Goal: Check status: Check status

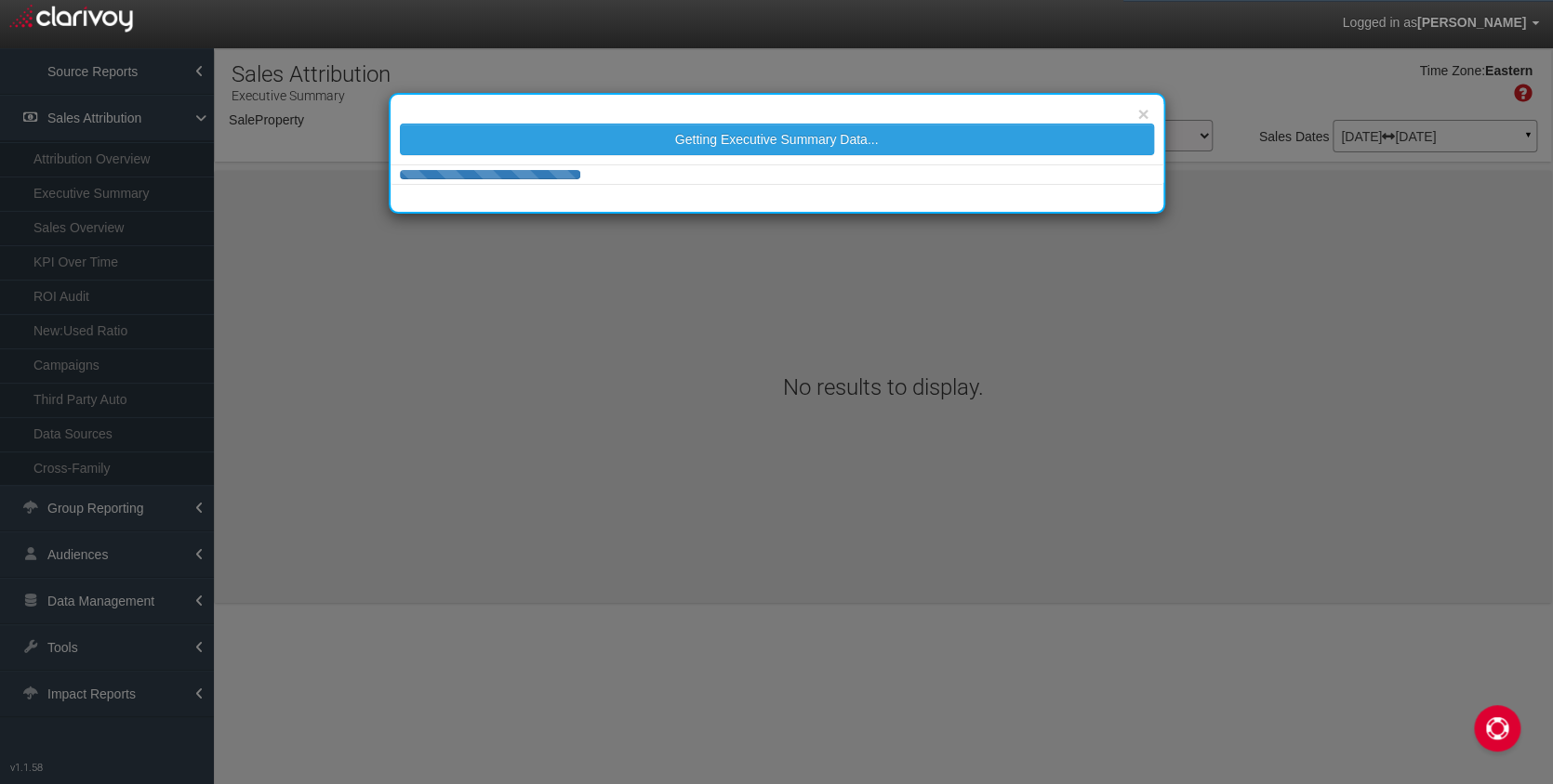
select select "object:2141"
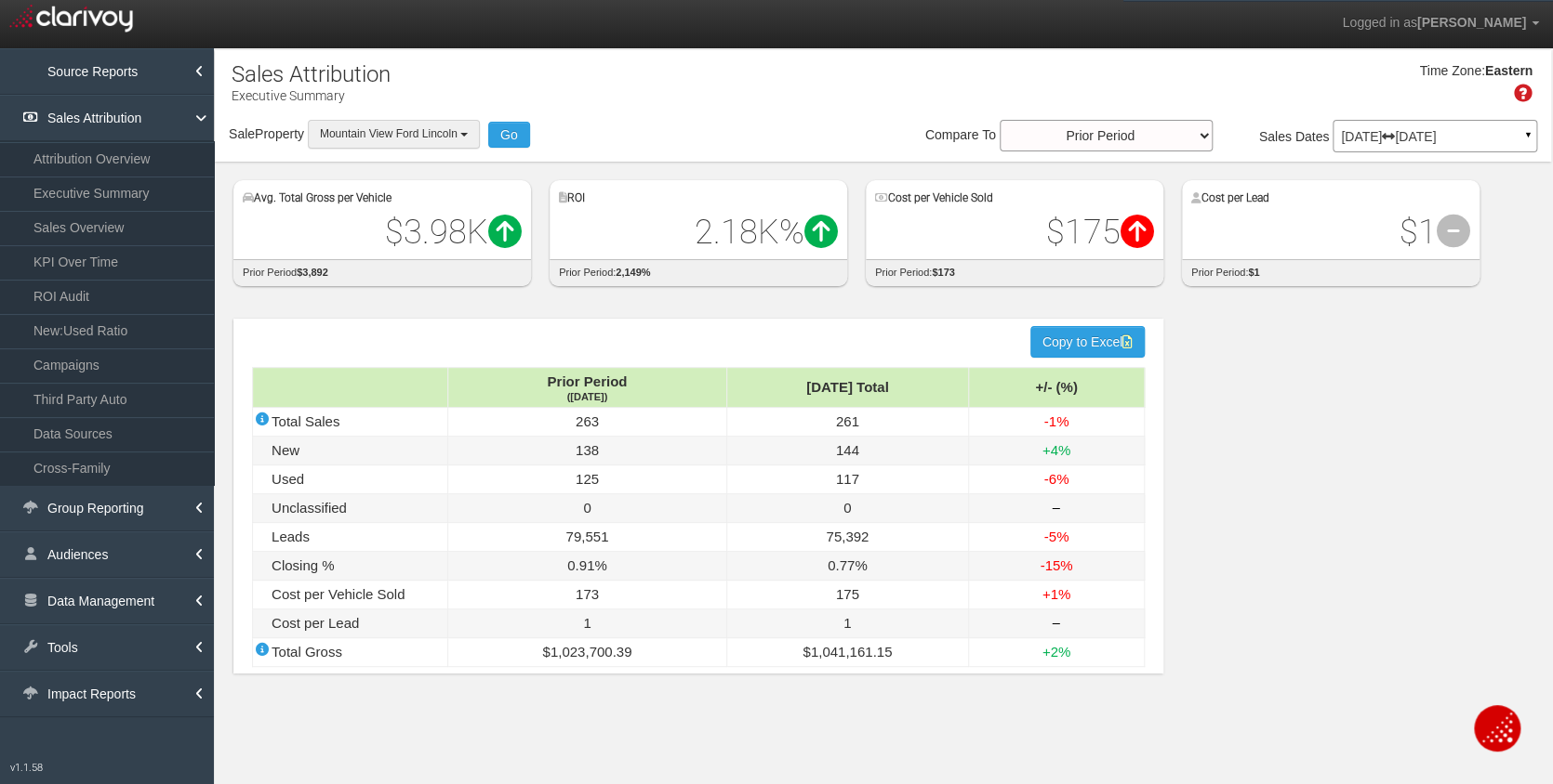
click at [421, 131] on span "Mountain View Ford Lincoln" at bounding box center [389, 133] width 137 height 13
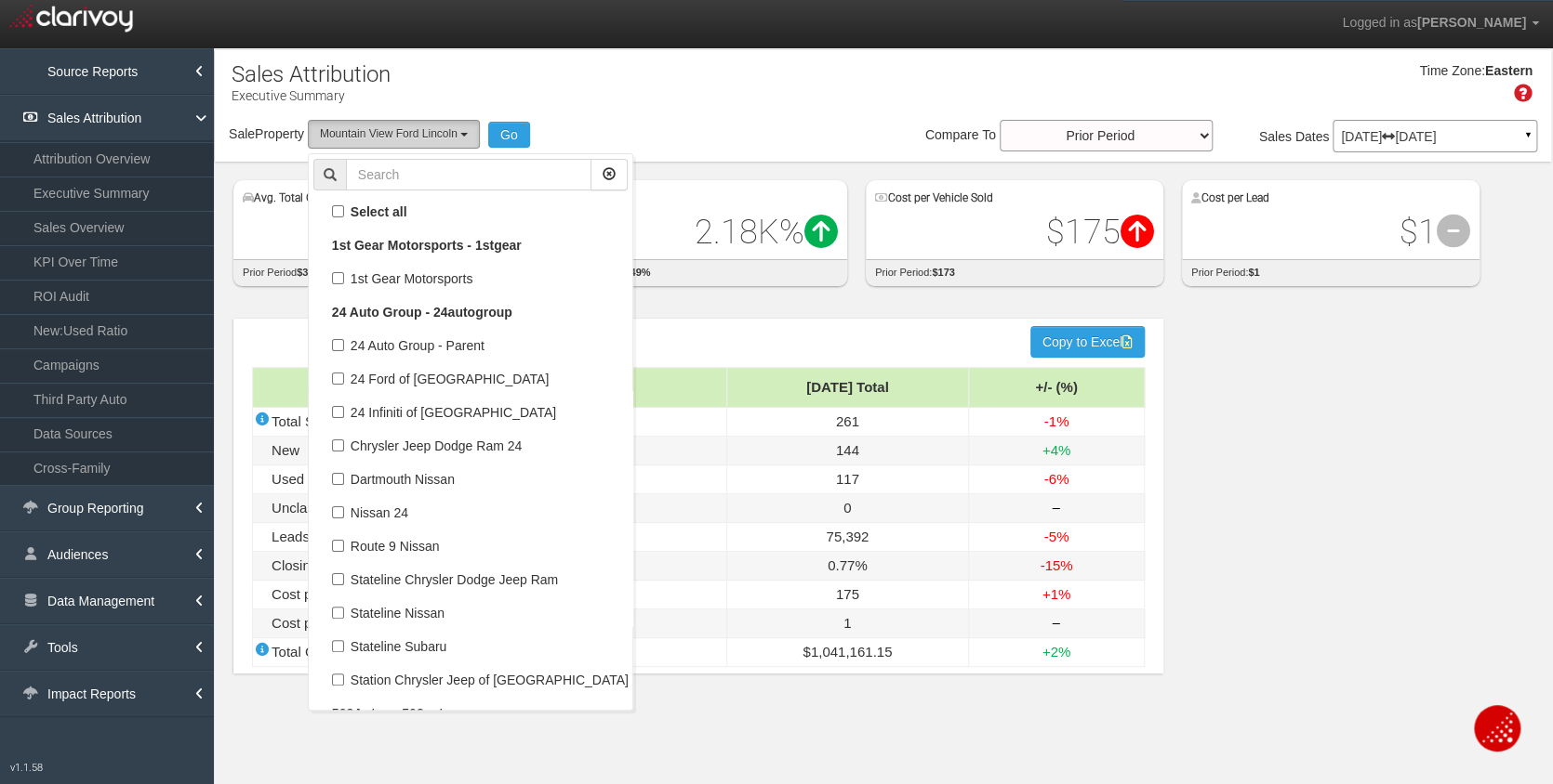
click at [413, 133] on span "Mountain View Ford Lincoln" at bounding box center [389, 133] width 137 height 13
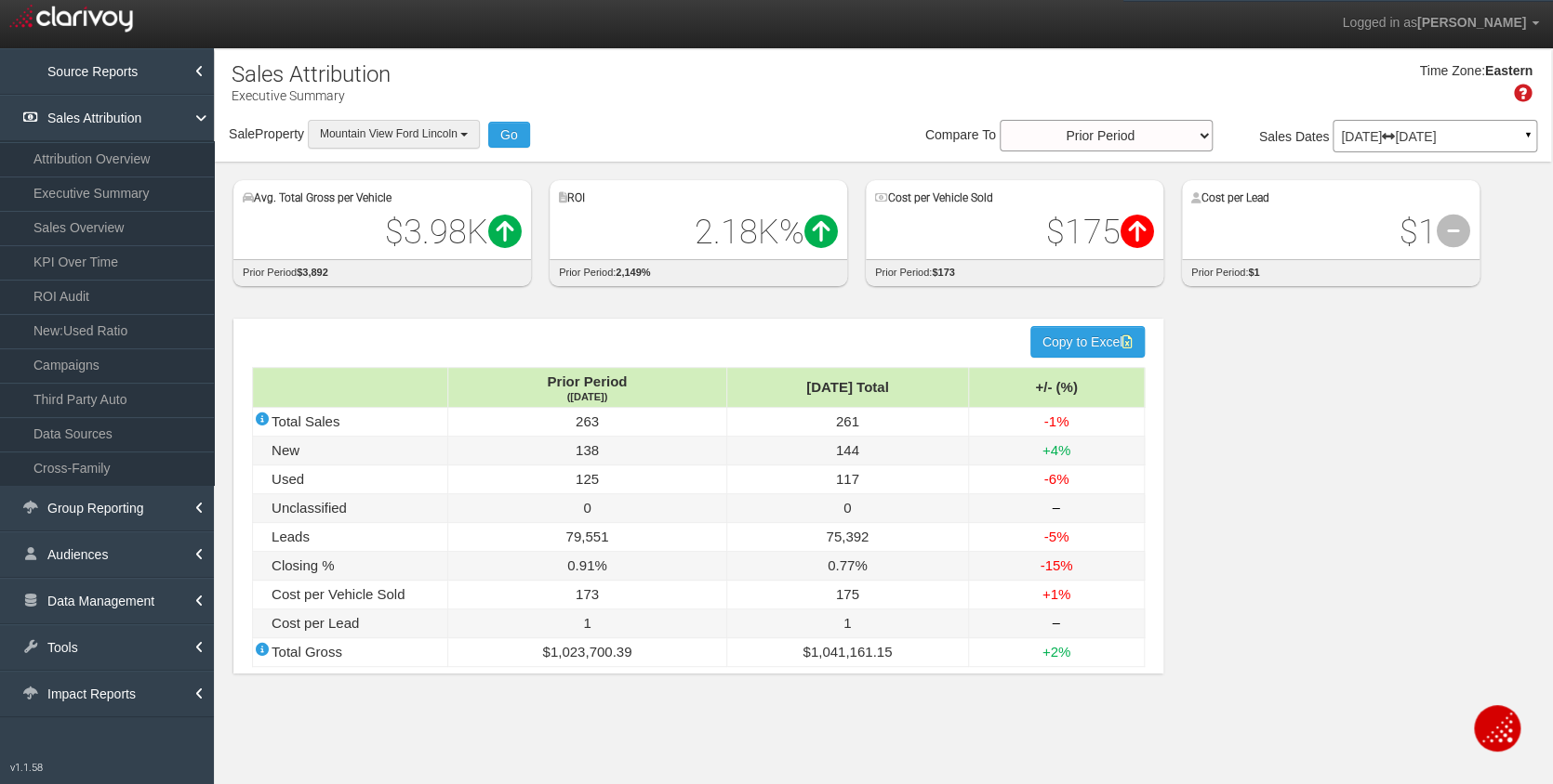
click at [447, 135] on span "Mountain View Ford Lincoln" at bounding box center [389, 133] width 137 height 13
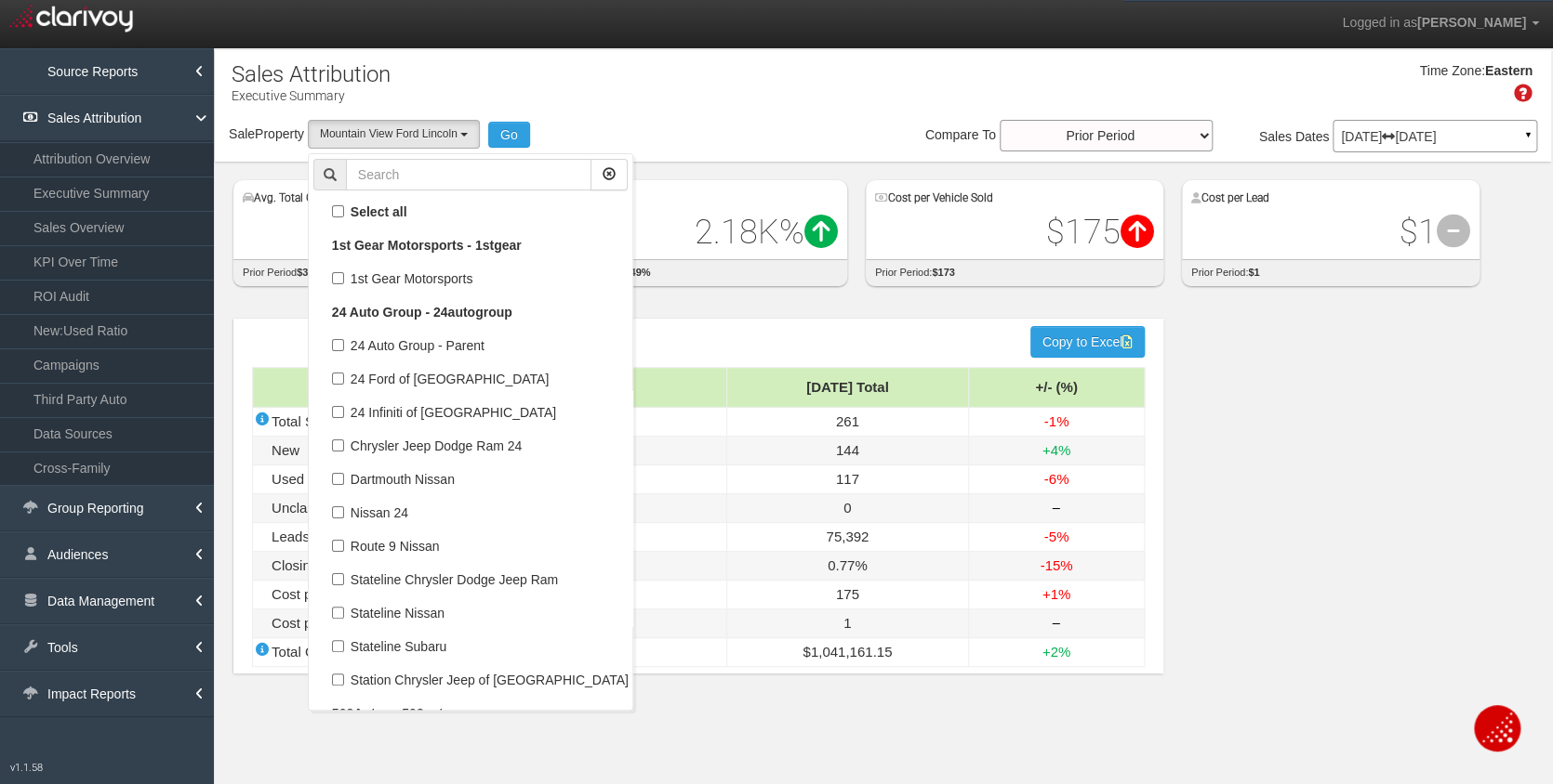
click at [668, 79] on div "Time Zone: Eastern" at bounding box center [883, 90] width 1336 height 61
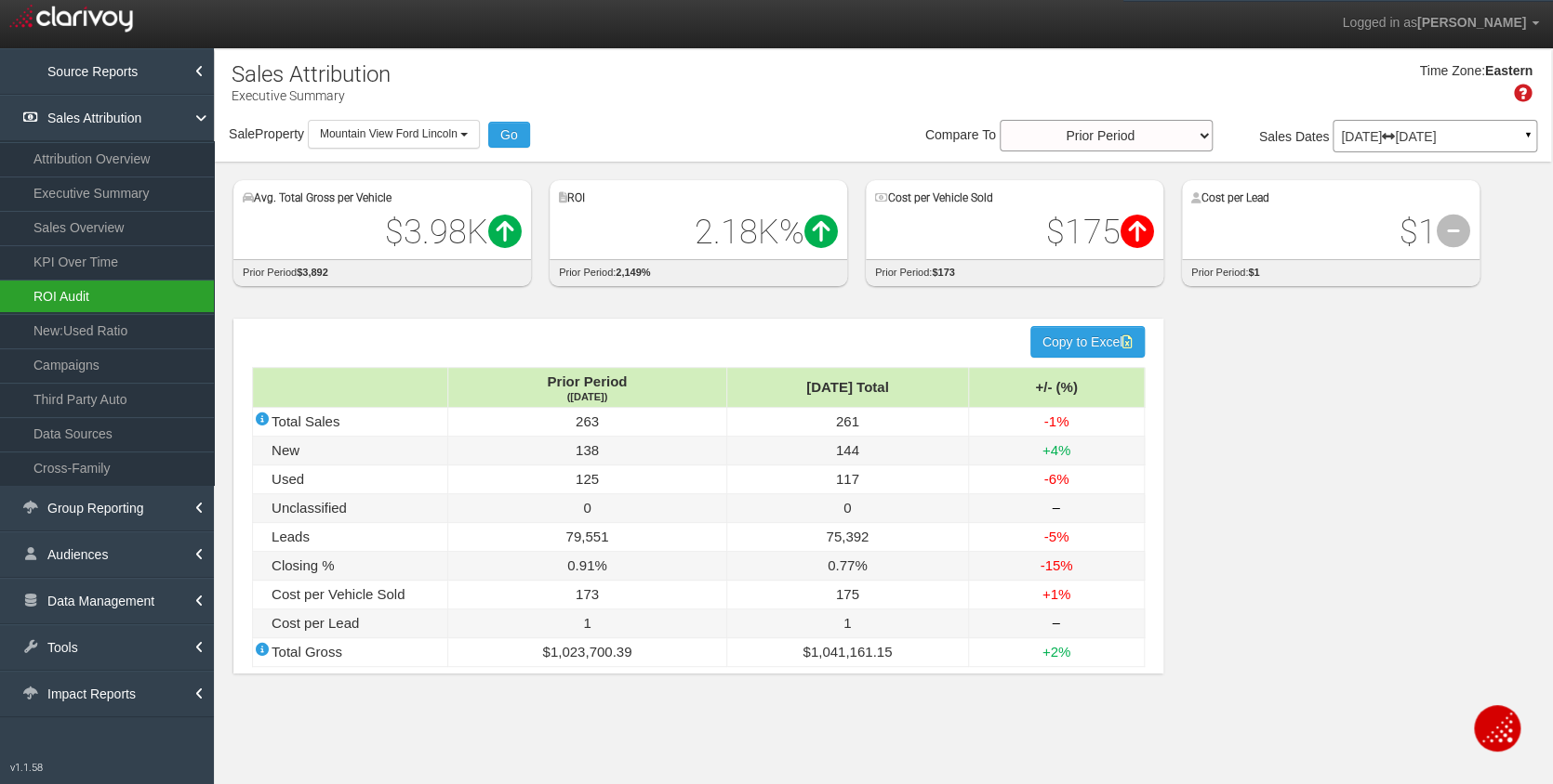
click at [43, 295] on link "ROI Audit" at bounding box center [107, 296] width 214 height 33
select select "object:4741"
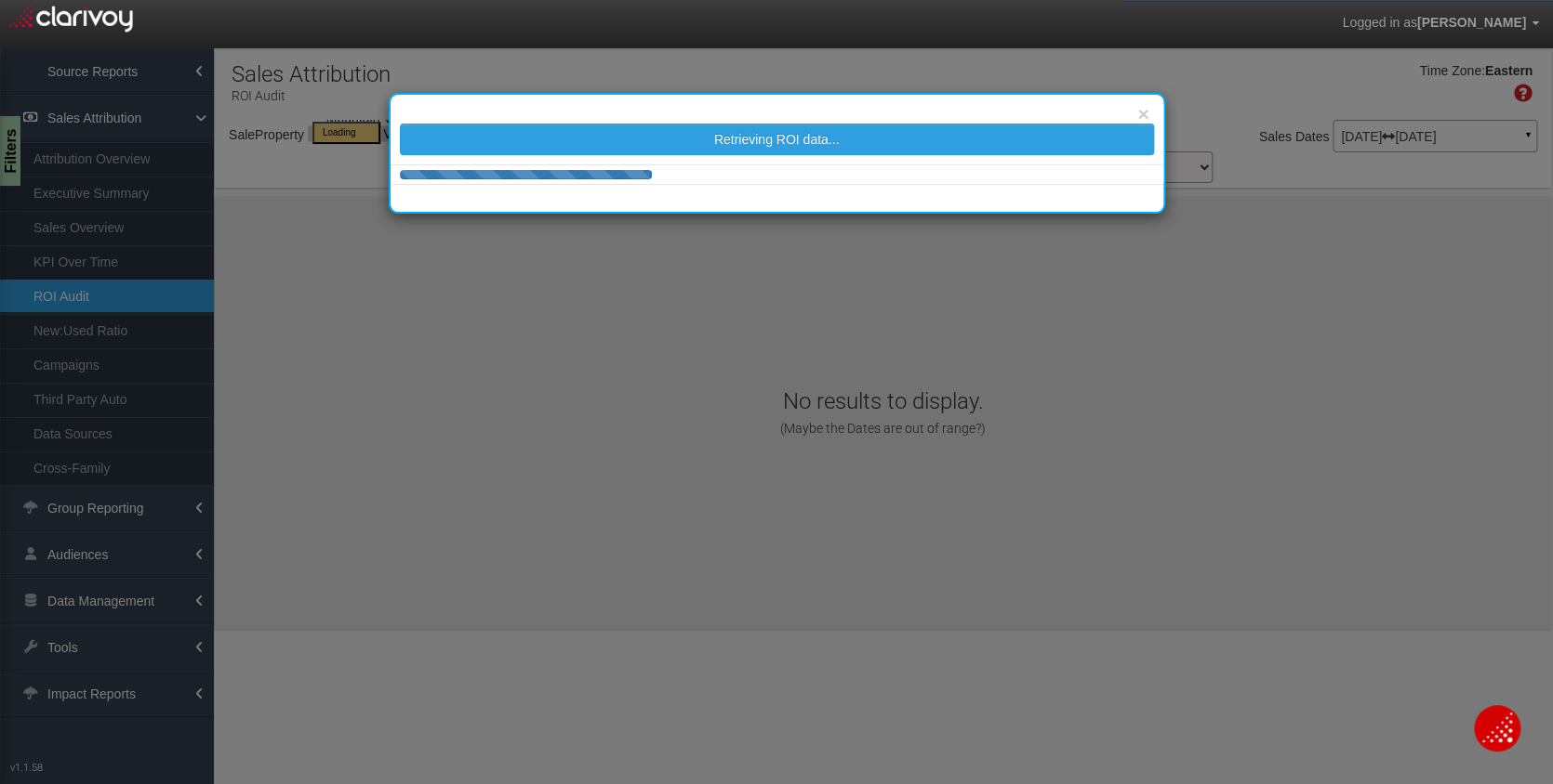
select select "object:4741"
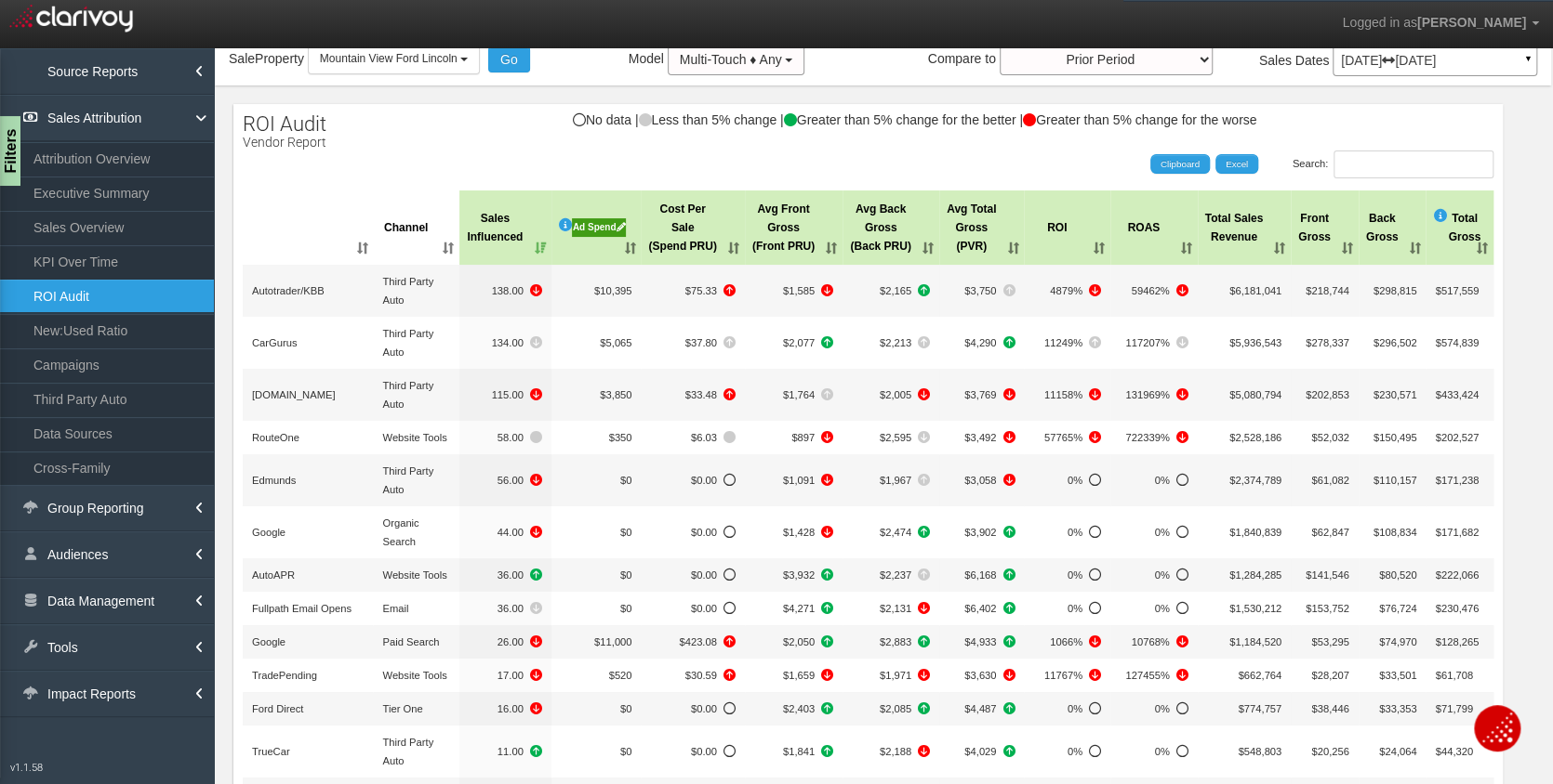
scroll to position [62, 0]
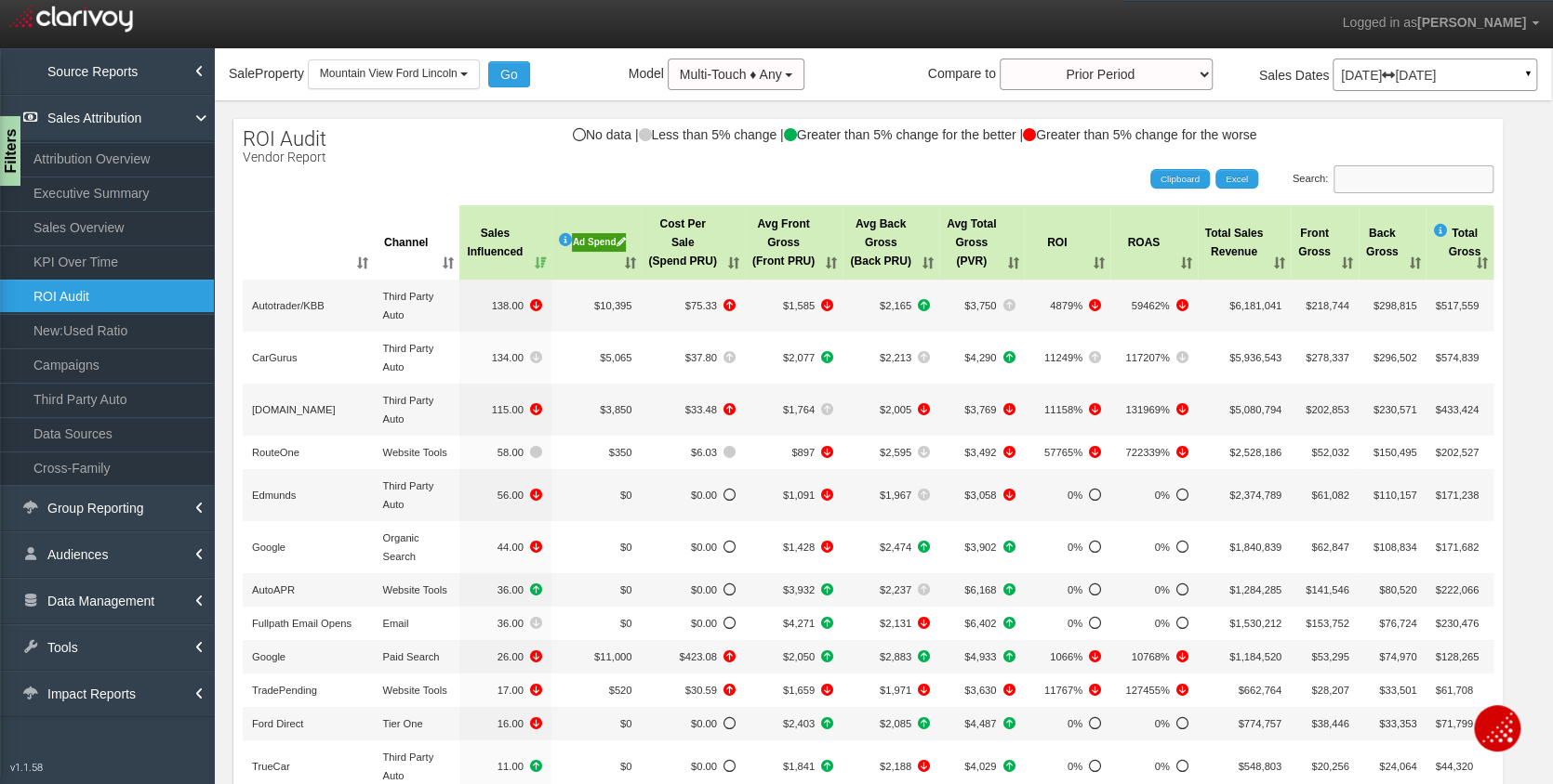
click at [1390, 180] on input "Search:" at bounding box center [1413, 180] width 160 height 27
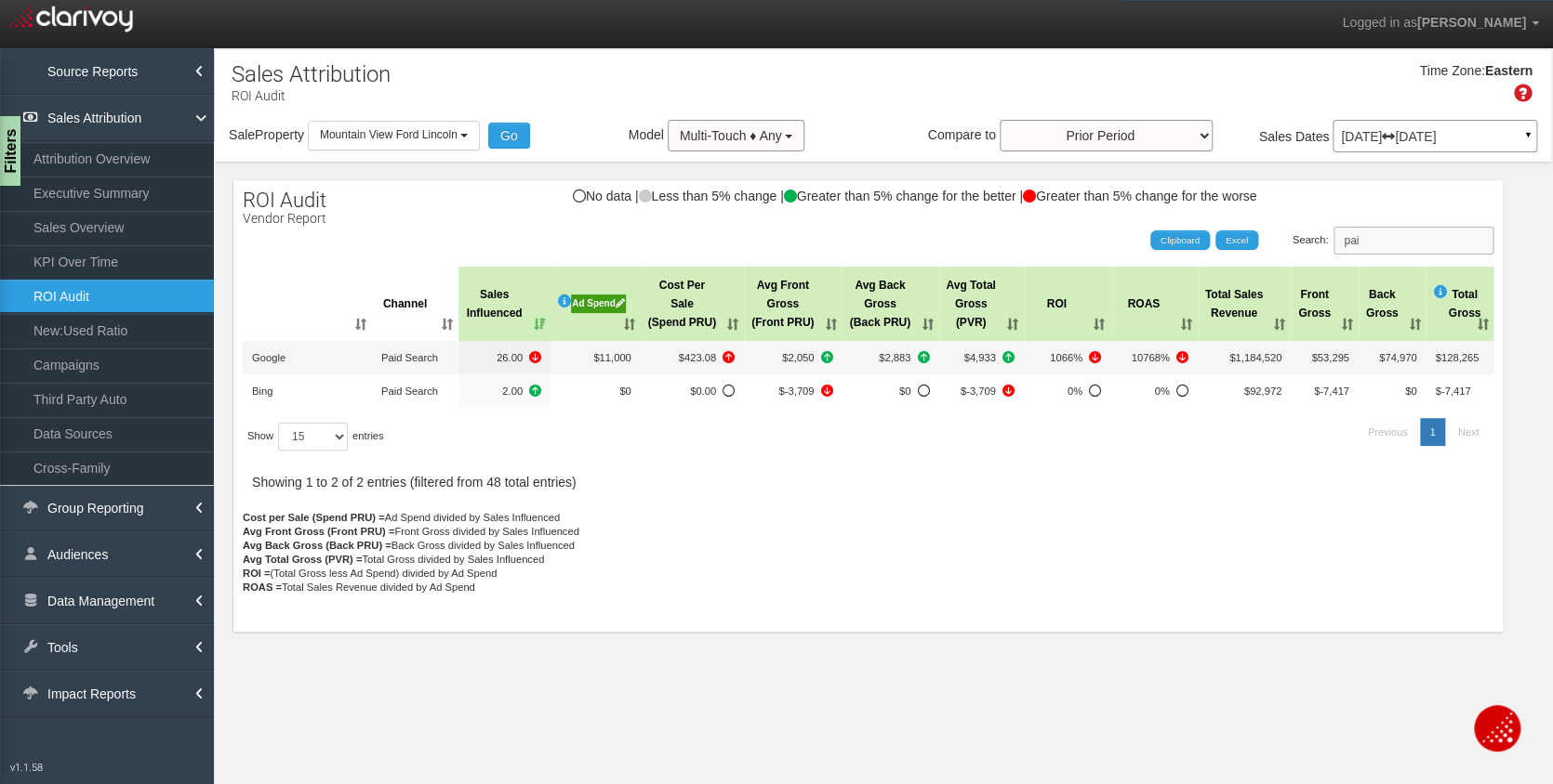
scroll to position [0, 0]
drag, startPoint x: 1397, startPoint y: 238, endPoint x: 1348, endPoint y: 235, distance: 49.1
click at [1348, 235] on input "paid" at bounding box center [1413, 240] width 160 height 27
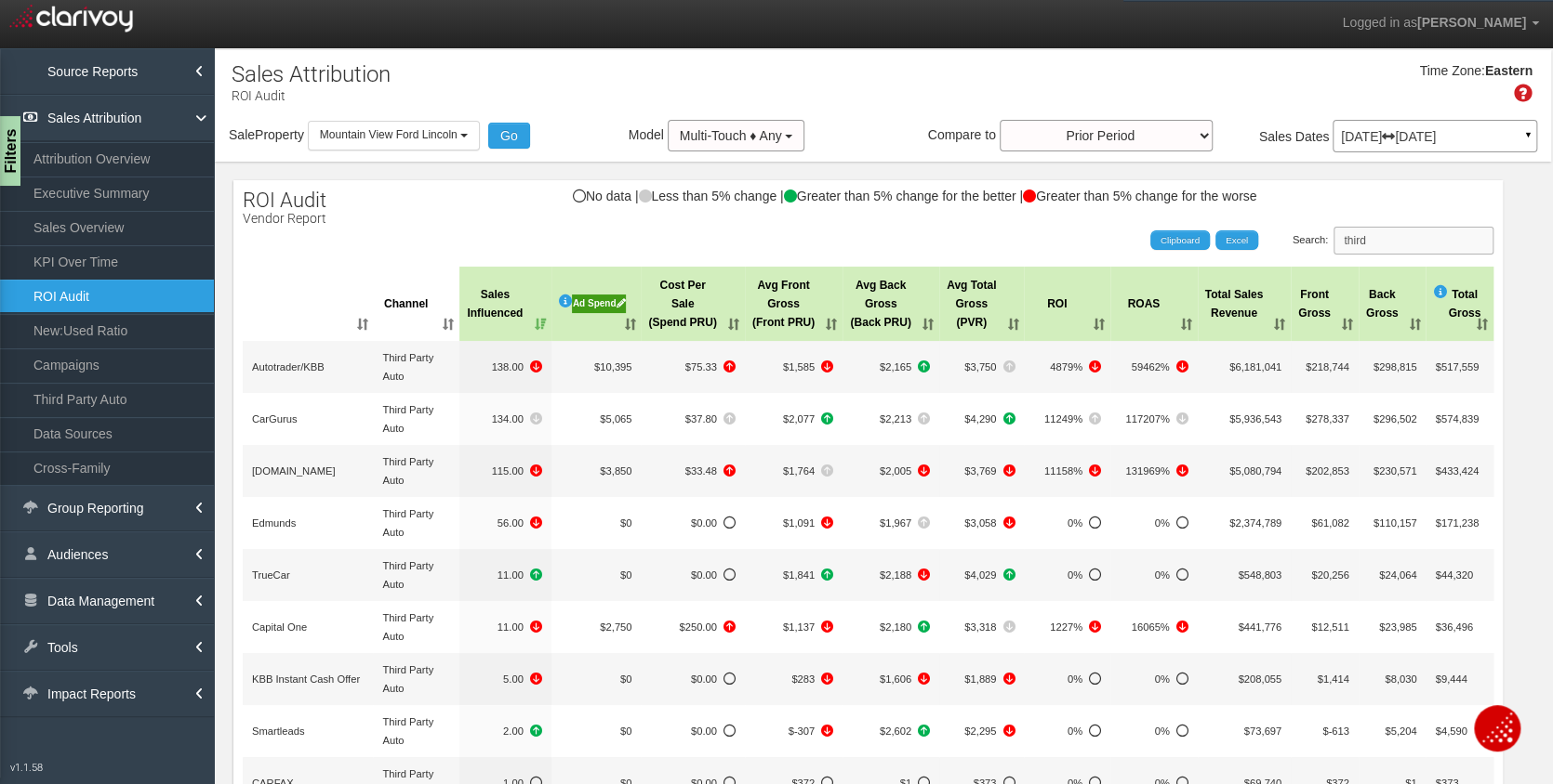
type input "third"
click at [637, 323] on th "Ad Spend" at bounding box center [597, 304] width 90 height 75
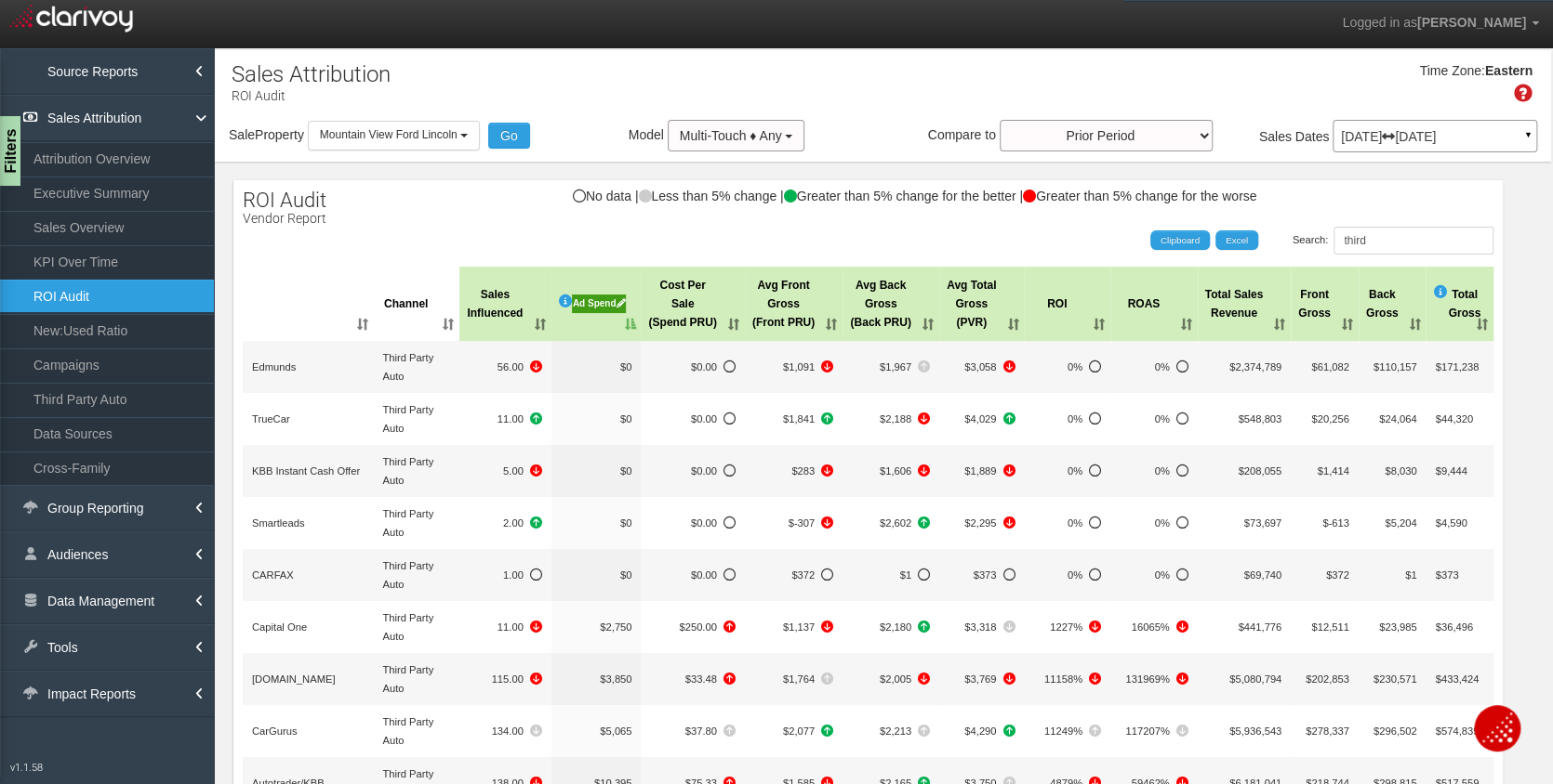
click at [637, 323] on th "Ad Spend" at bounding box center [597, 304] width 90 height 75
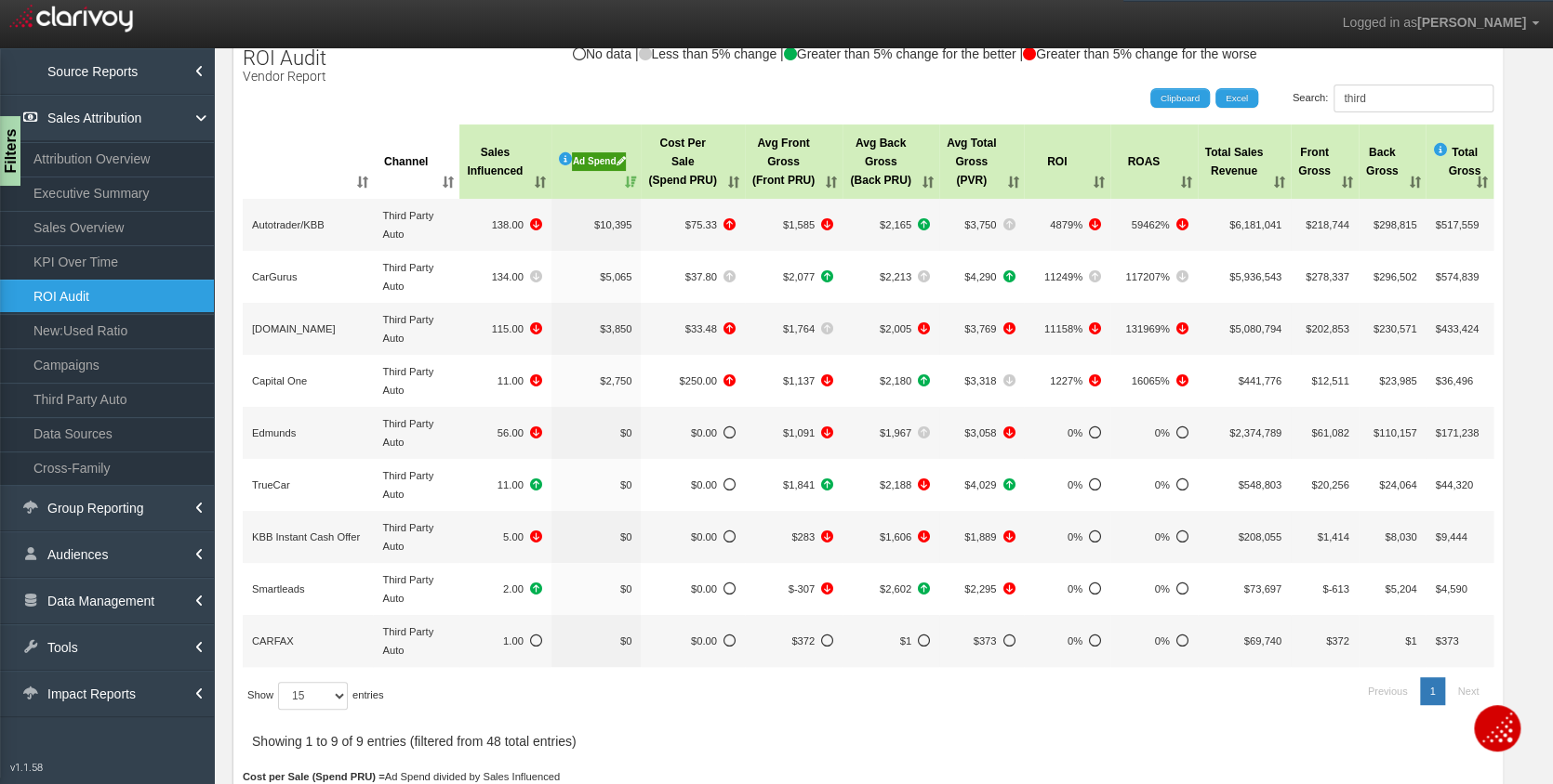
scroll to position [142, 0]
click at [1111, 704] on div at bounding box center [868, 444] width 1251 height 652
click at [121, 260] on link "KPI Over Time" at bounding box center [107, 262] width 214 height 33
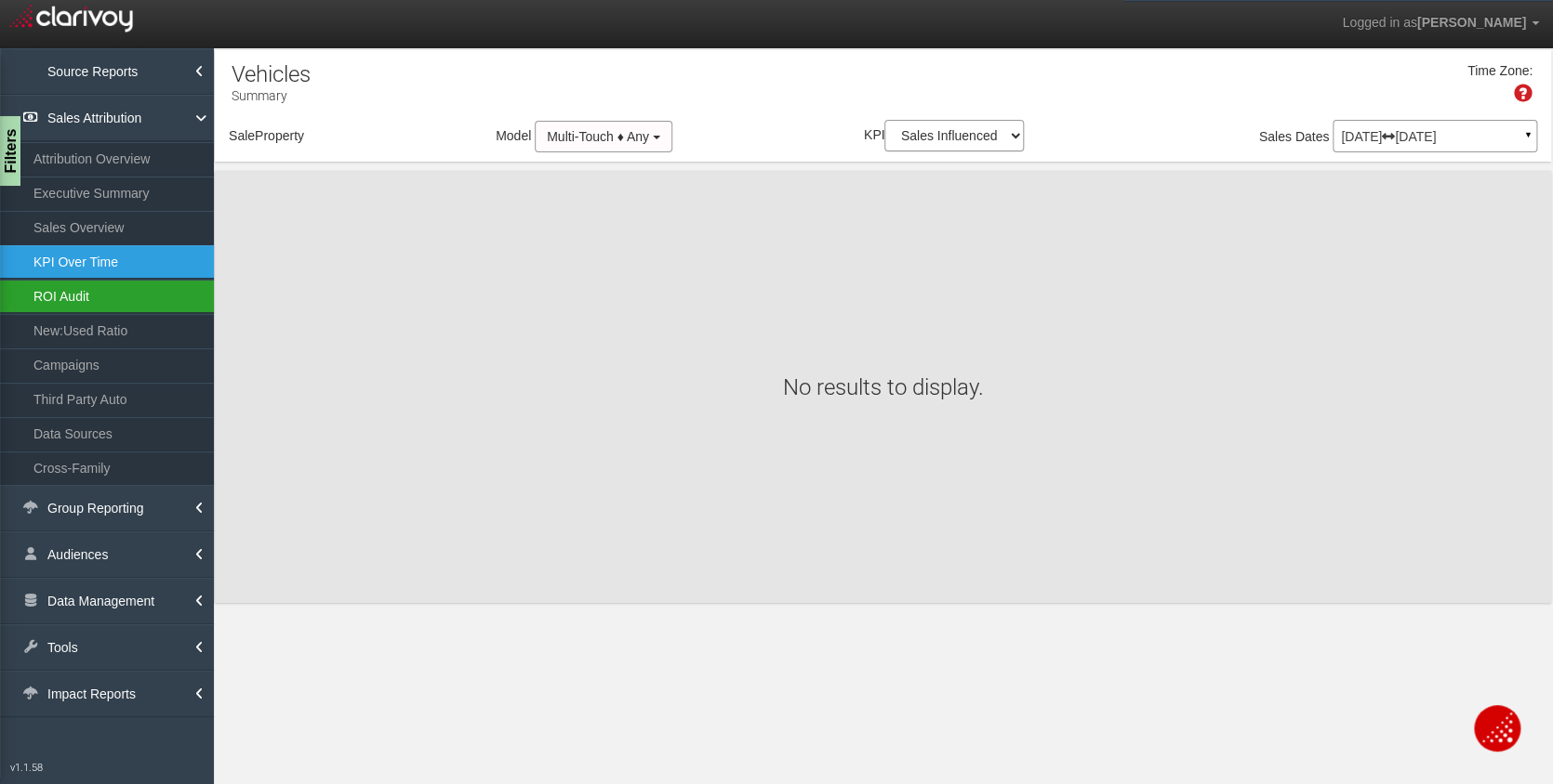
click at [99, 297] on link "ROI Audit" at bounding box center [107, 296] width 214 height 33
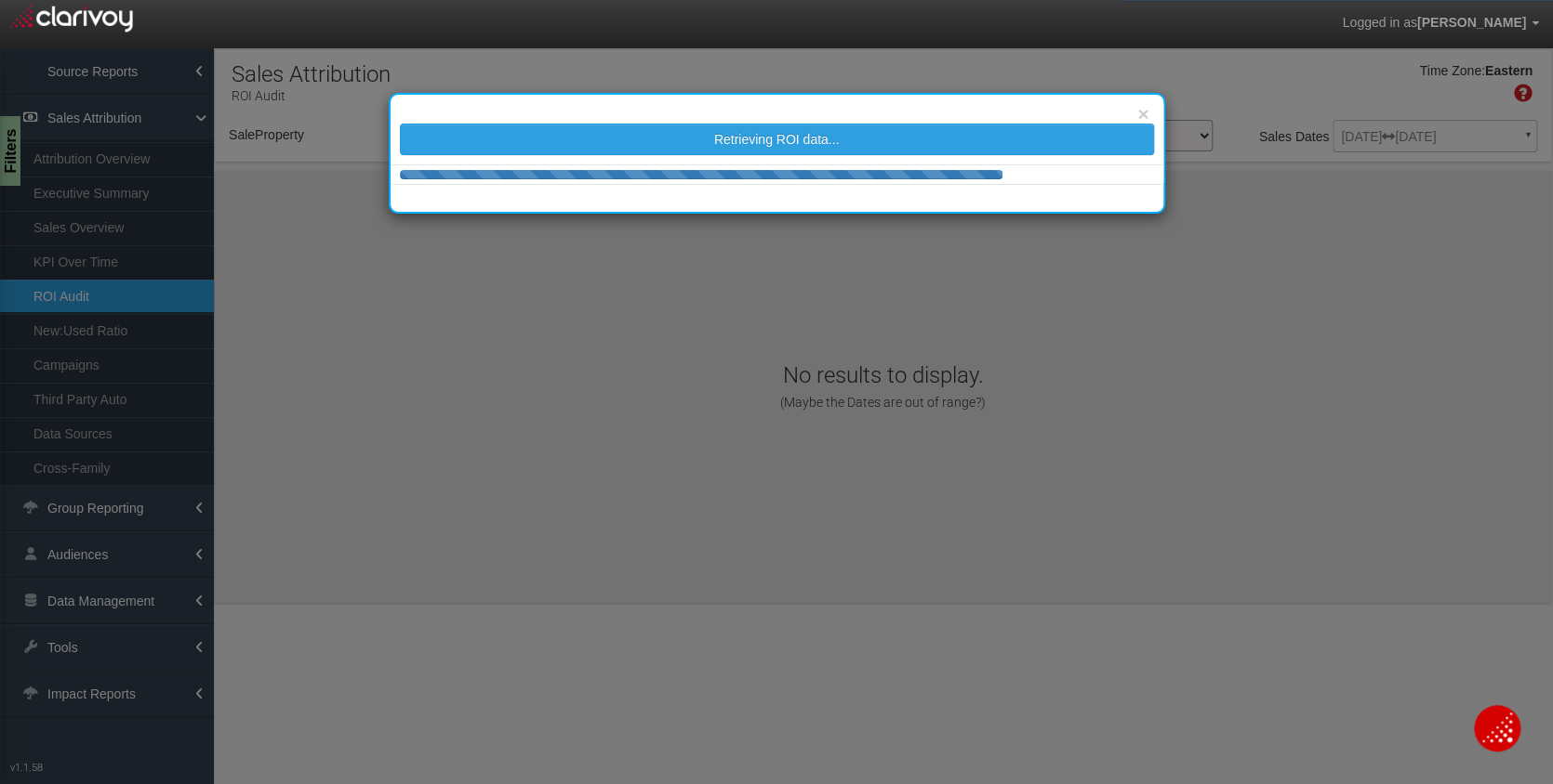
select select "object:7372"
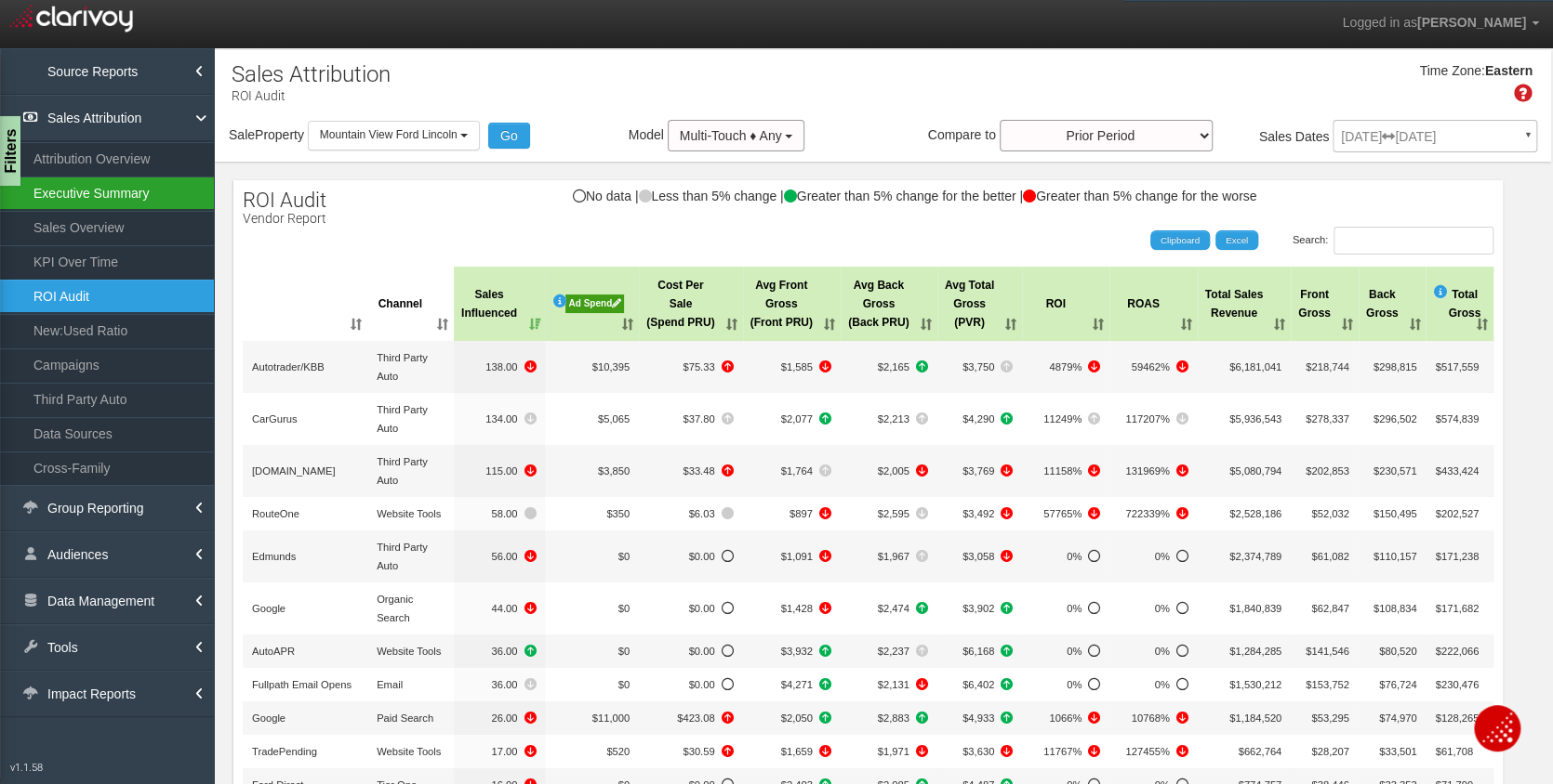
click at [83, 191] on link "Executive Summary" at bounding box center [107, 193] width 214 height 33
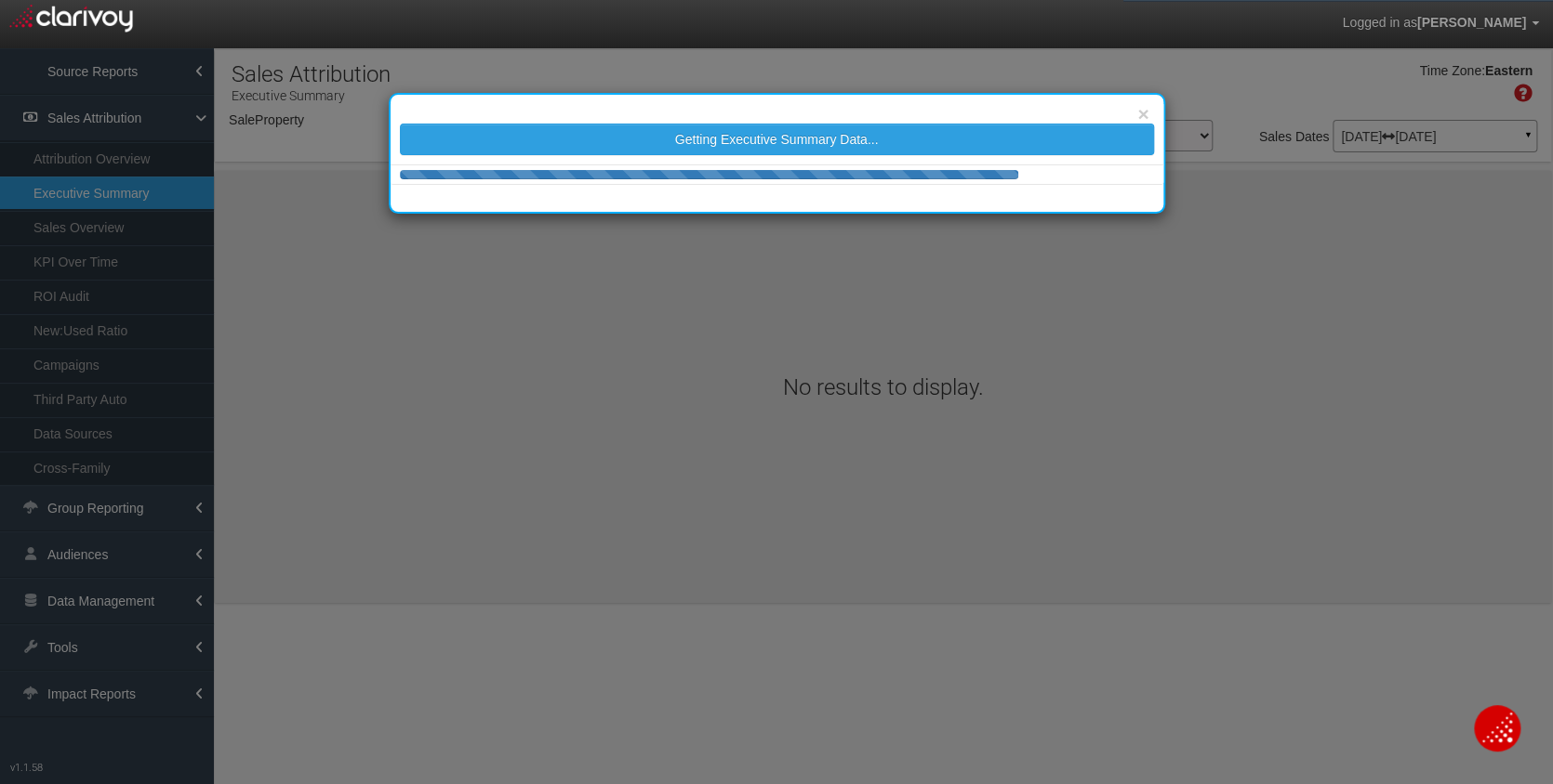
select select "object:9977"
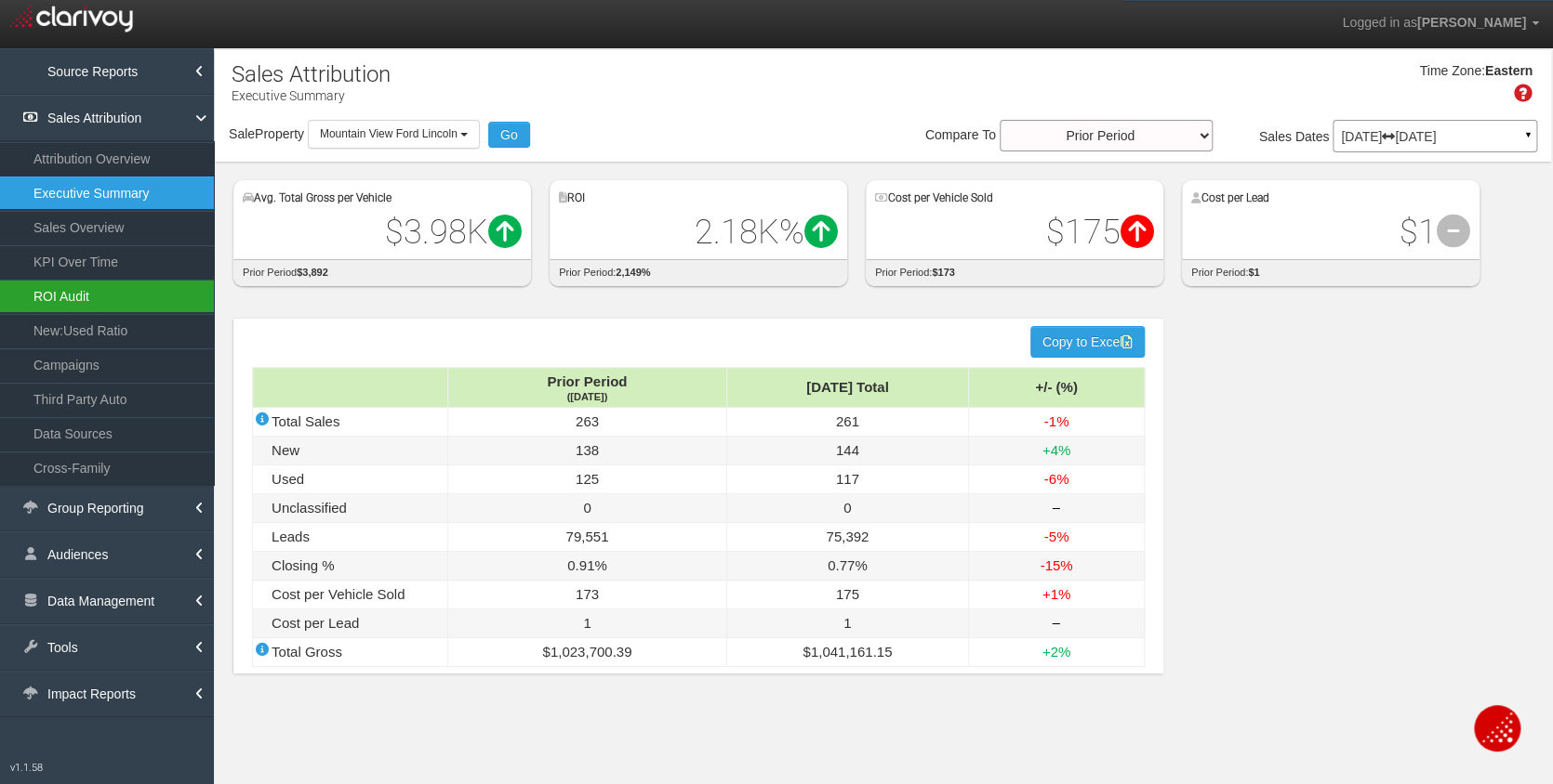
click at [75, 302] on link "ROI Audit" at bounding box center [107, 296] width 214 height 33
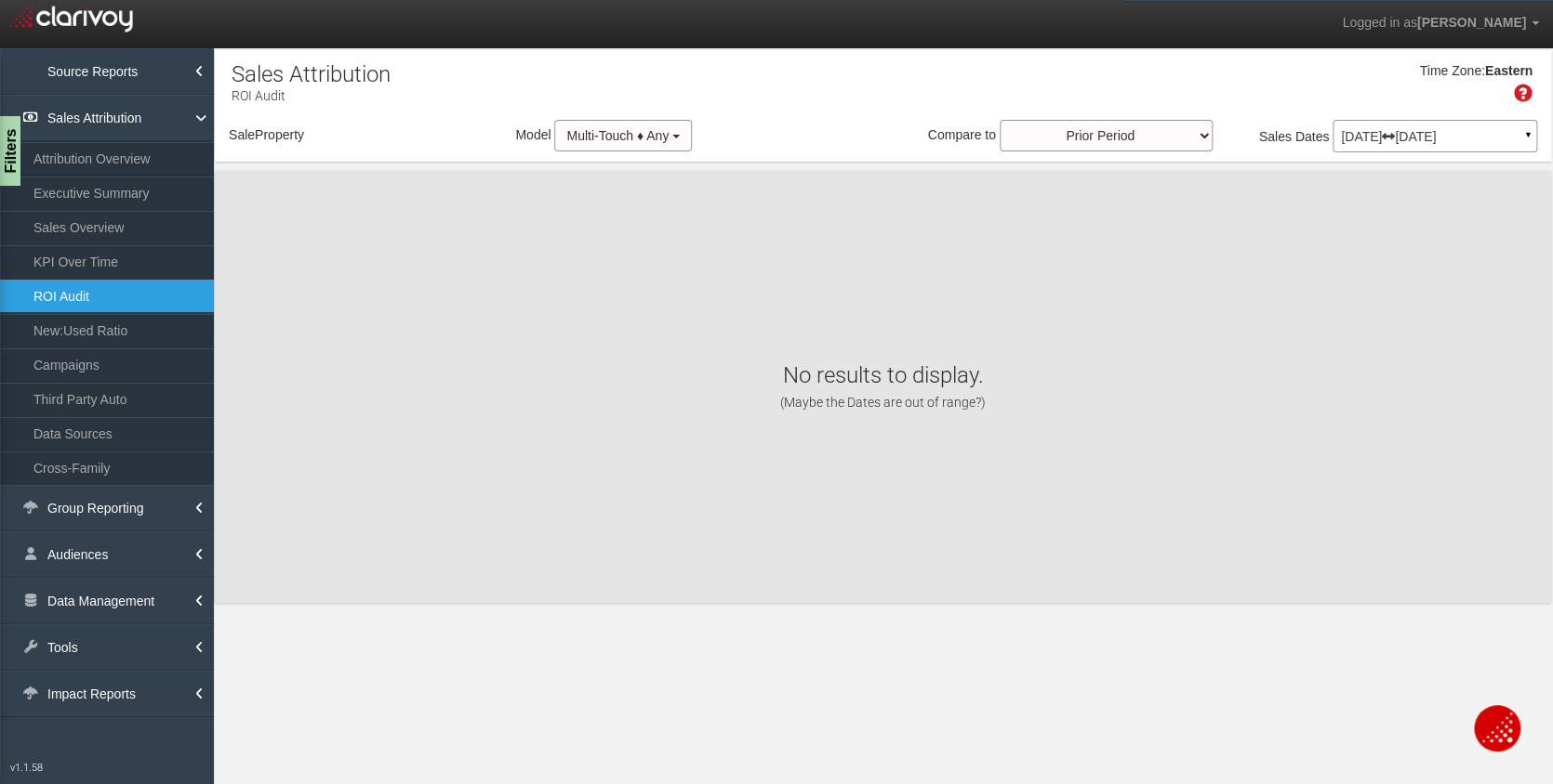
select select "object:12572"
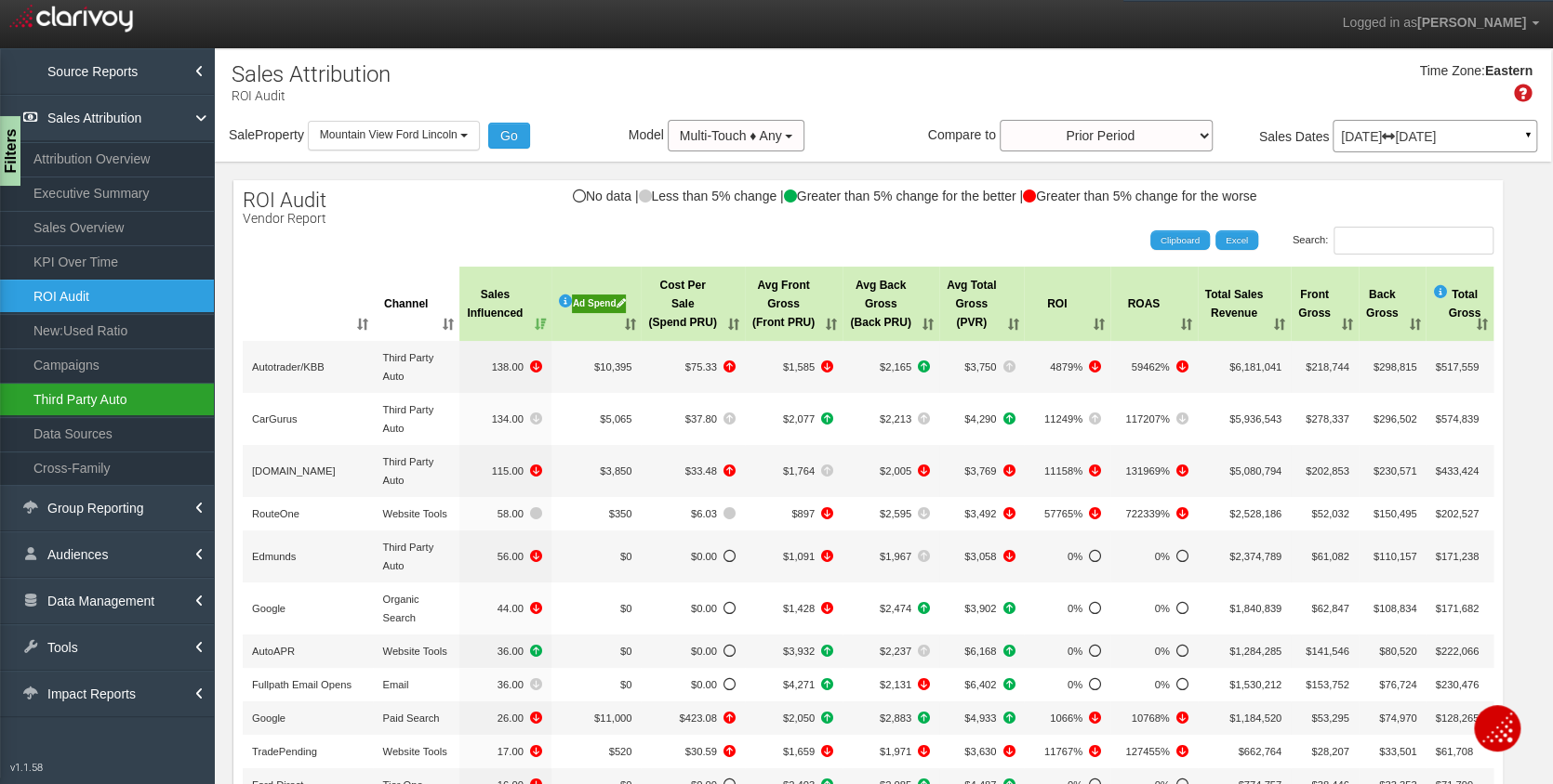
click at [96, 400] on link "Third Party Auto" at bounding box center [107, 399] width 214 height 33
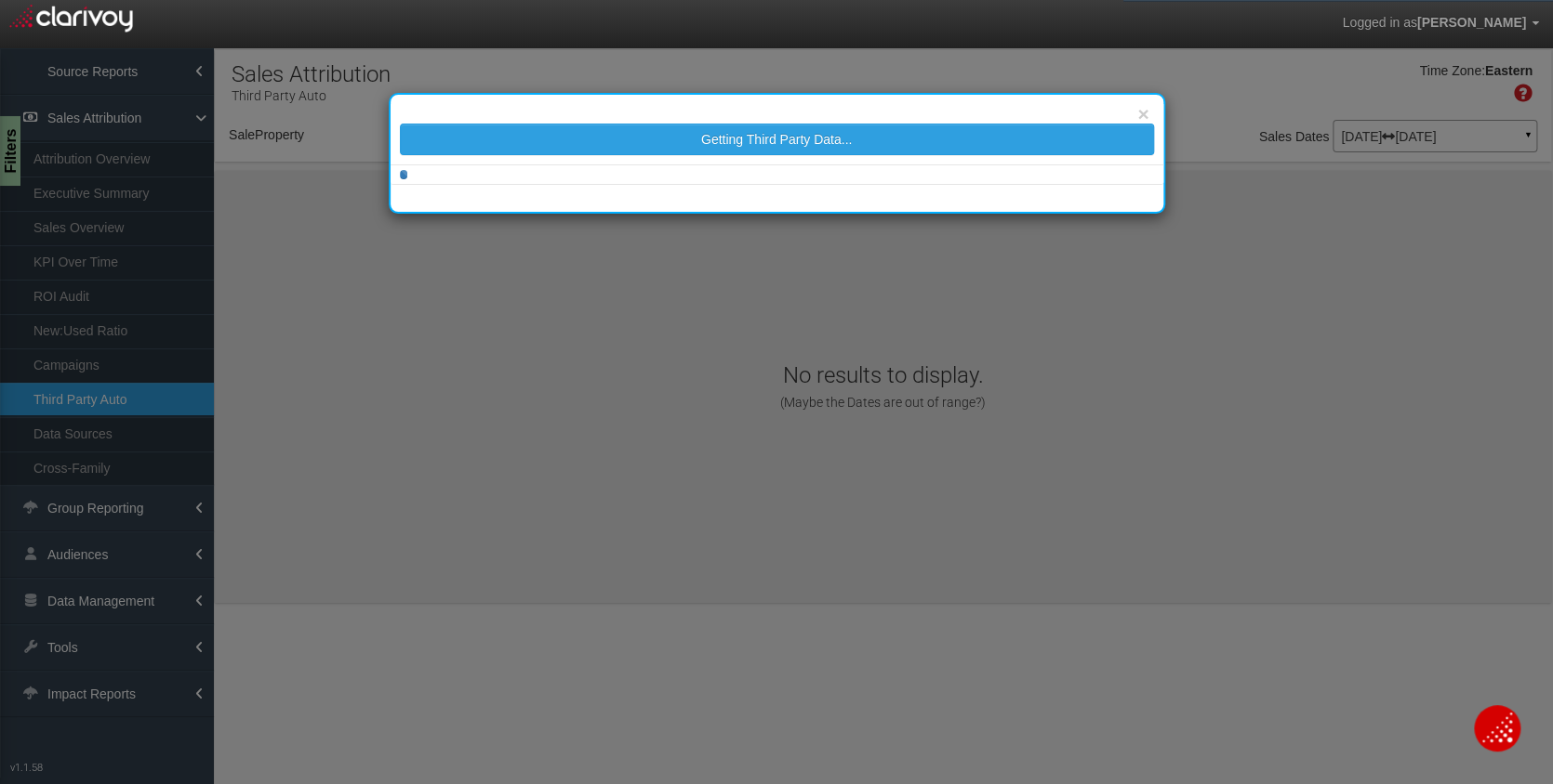
select select "object:15164"
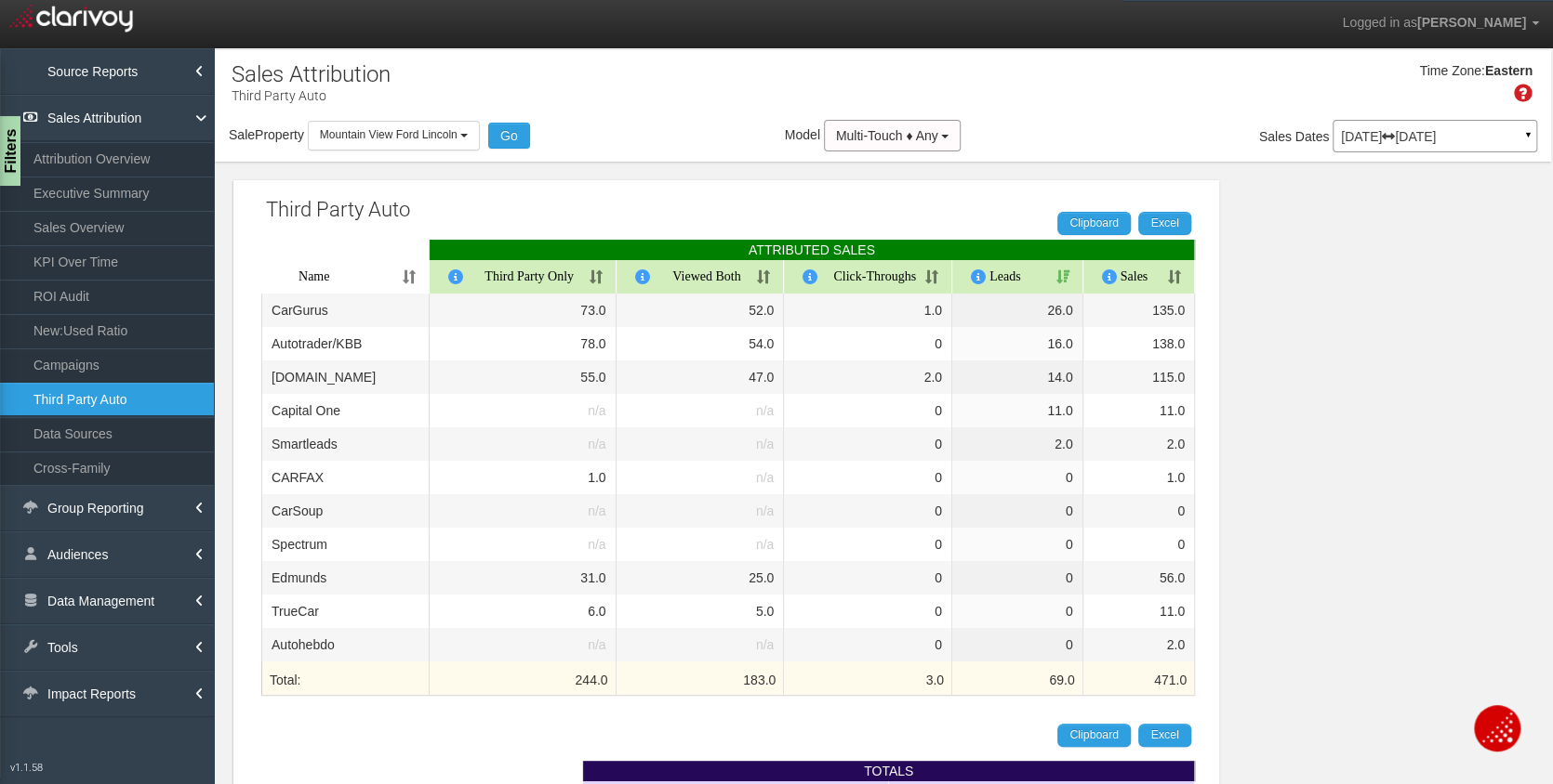
click at [1437, 366] on div "Third Party Auto Clipboard Excel ATTRIBUTED SALES Name Third Party Only Viewed …" at bounding box center [883, 722] width 1336 height 1121
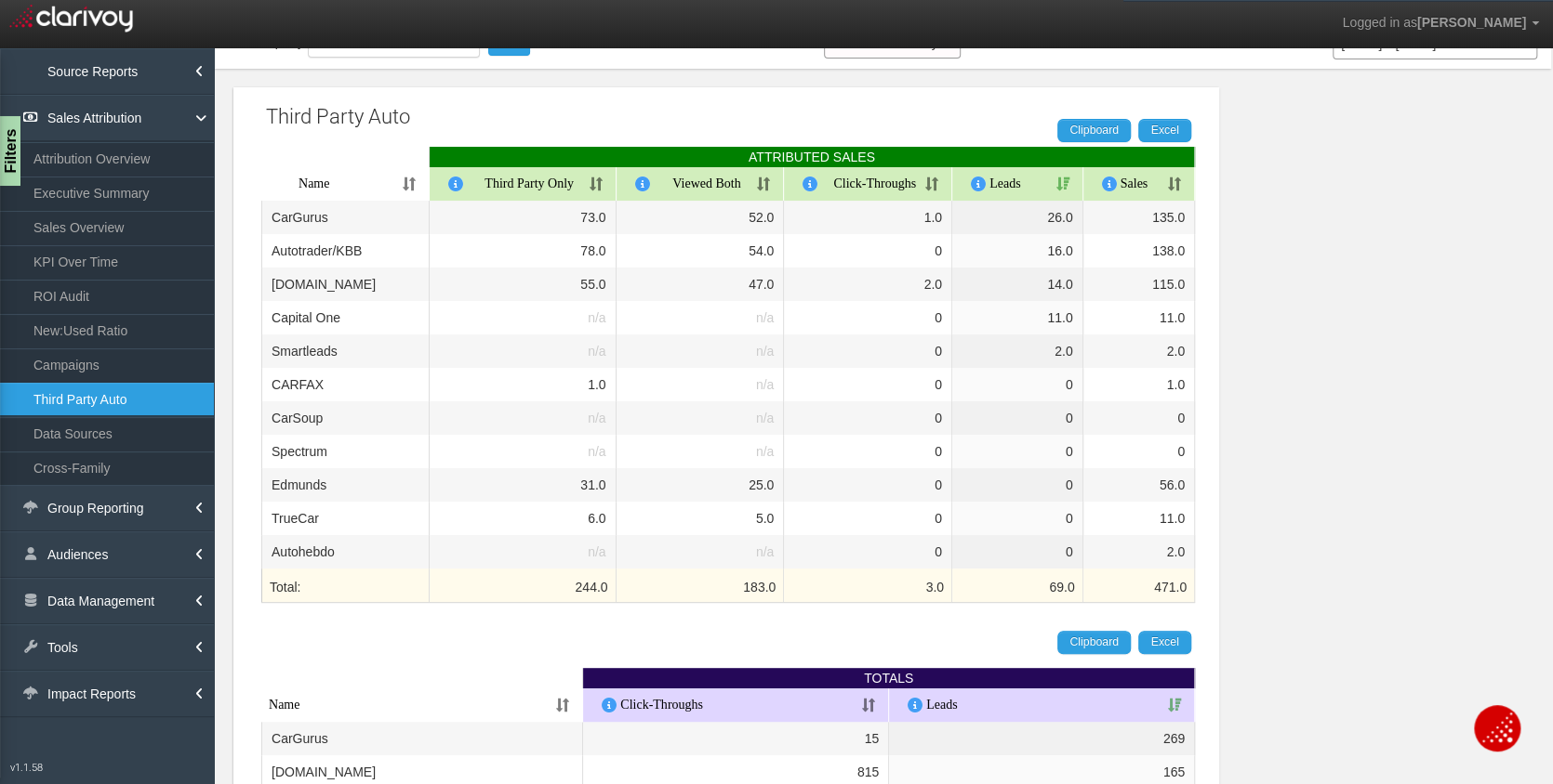
scroll to position [99, 0]
